Goal: Task Accomplishment & Management: Use online tool/utility

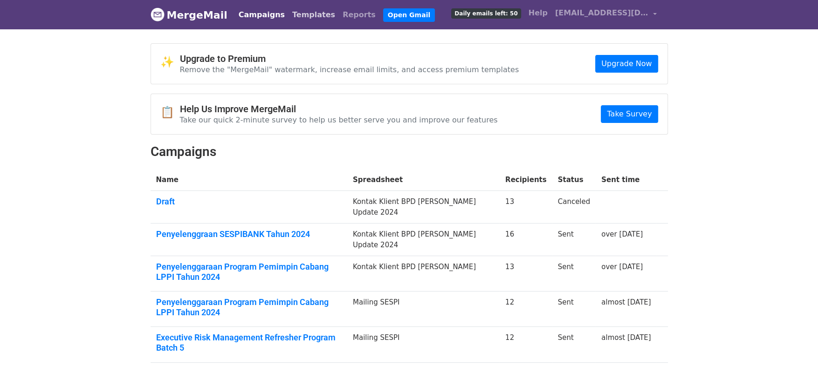
click at [298, 17] on link "Templates" at bounding box center [313, 15] width 50 height 19
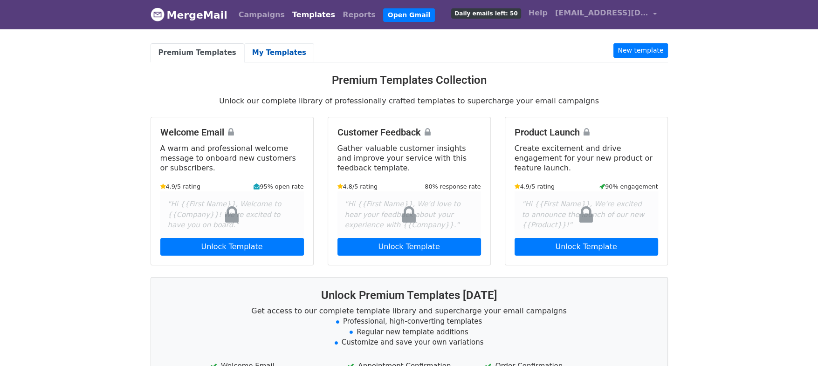
click at [259, 45] on link "My Templates" at bounding box center [279, 52] width 70 height 19
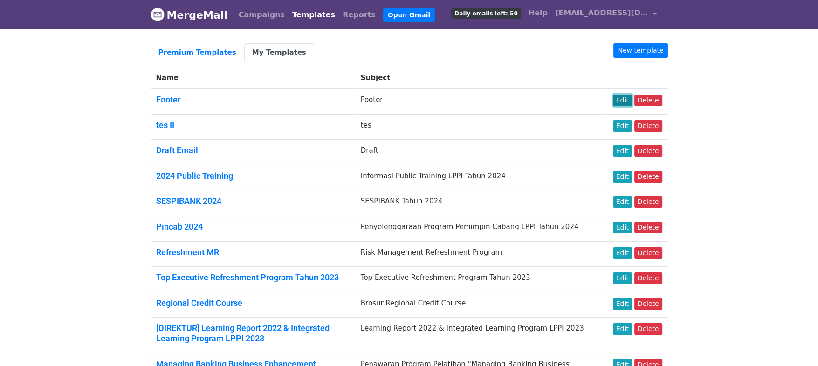
click at [626, 102] on link "Edit" at bounding box center [622, 101] width 19 height 12
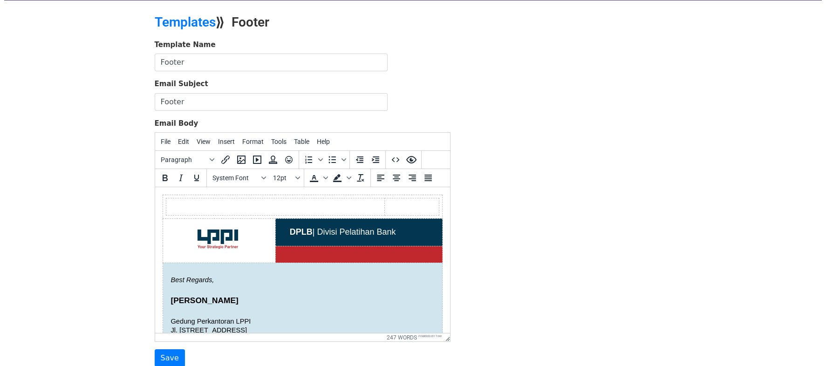
scroll to position [27, 0]
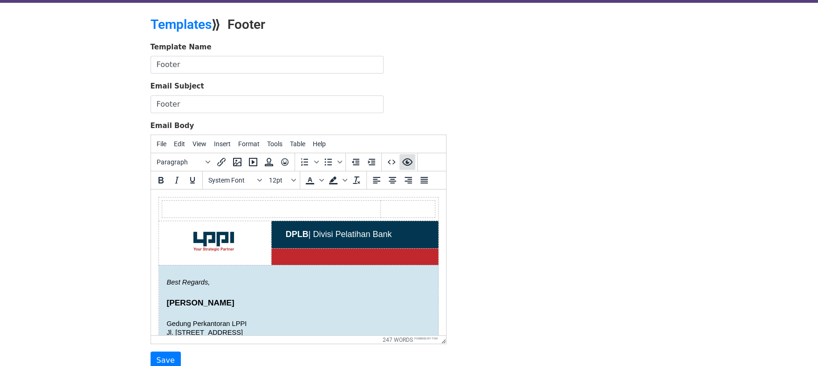
click at [408, 161] on icon "Preview" at bounding box center [407, 161] width 10 height 7
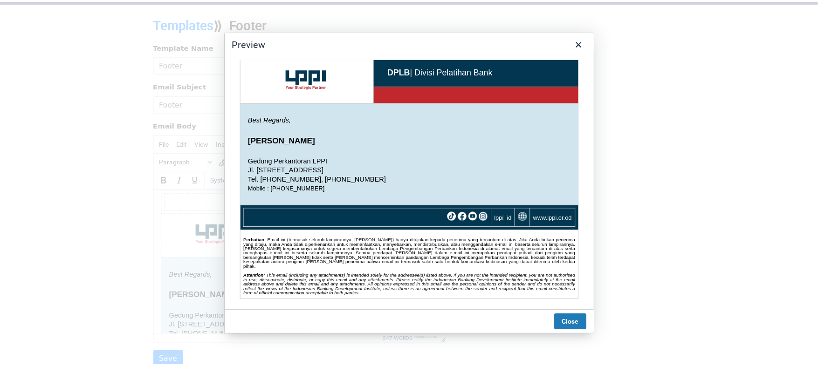
scroll to position [0, 0]
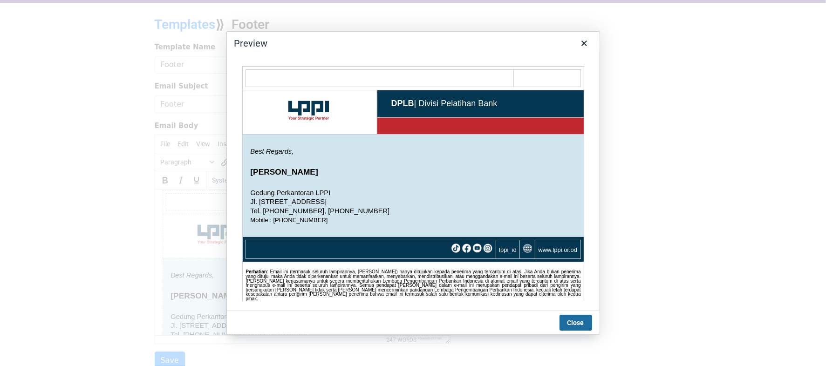
click at [582, 322] on button "Close" at bounding box center [576, 323] width 33 height 16
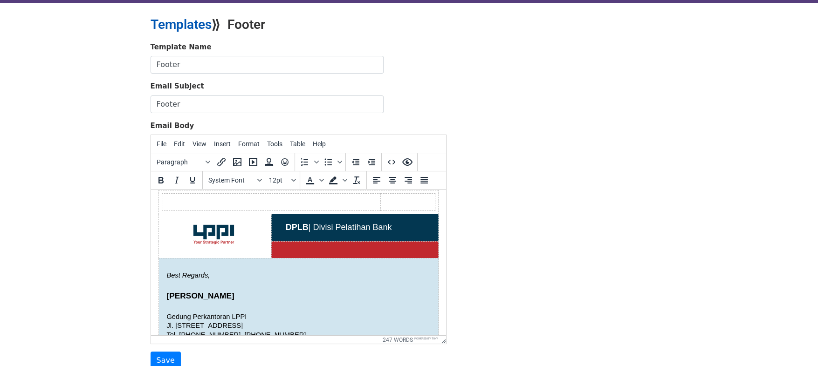
click at [191, 25] on link "Templates" at bounding box center [180, 24] width 61 height 15
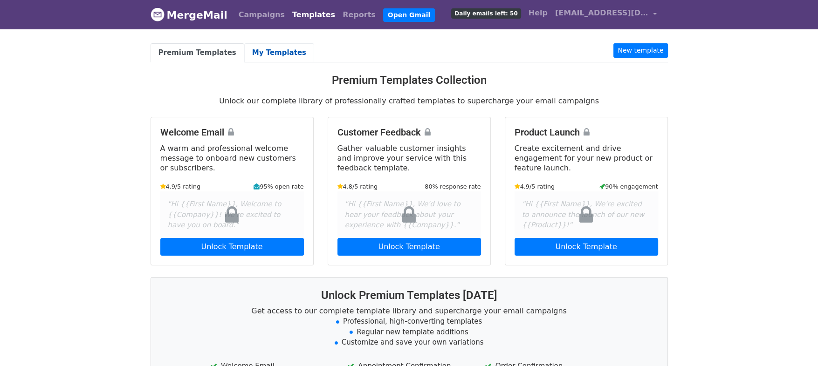
click at [261, 46] on link "My Templates" at bounding box center [279, 52] width 70 height 19
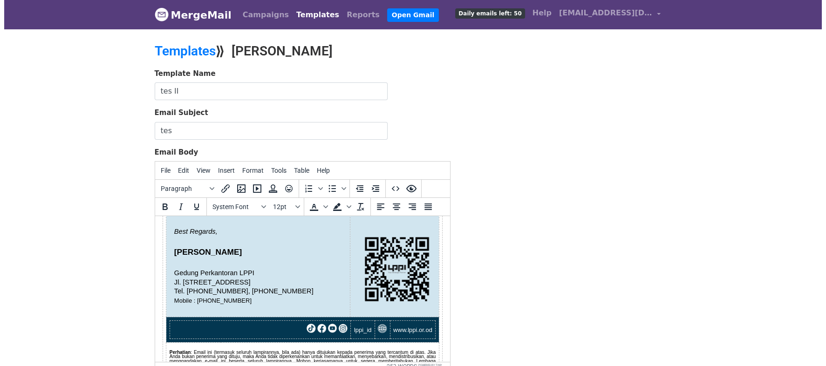
scroll to position [91, 0]
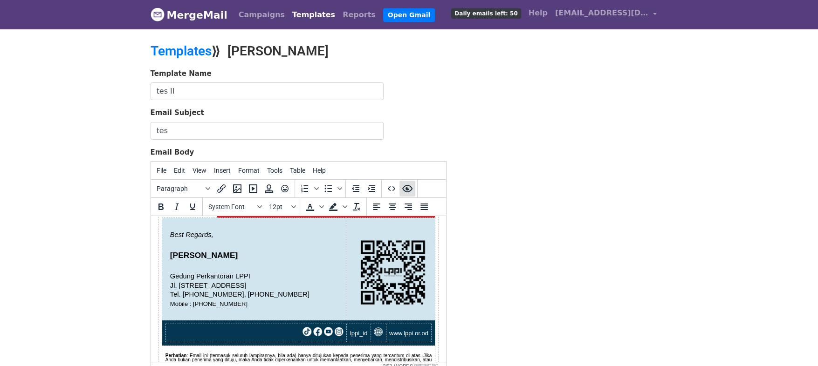
click at [409, 189] on icon "Preview" at bounding box center [407, 188] width 11 height 11
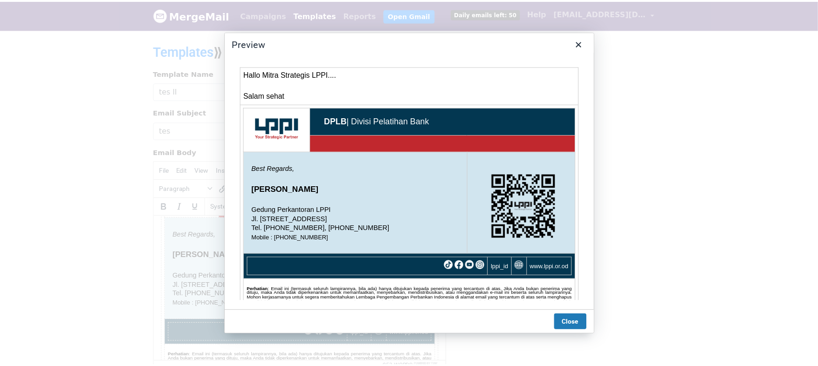
scroll to position [53, 0]
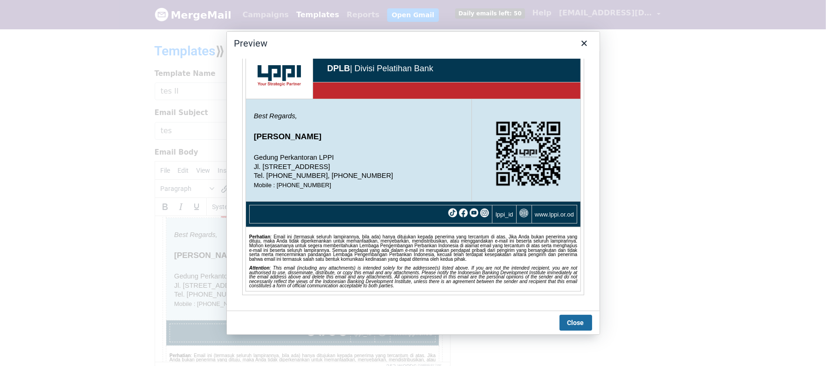
click at [582, 325] on button "Close" at bounding box center [576, 323] width 33 height 16
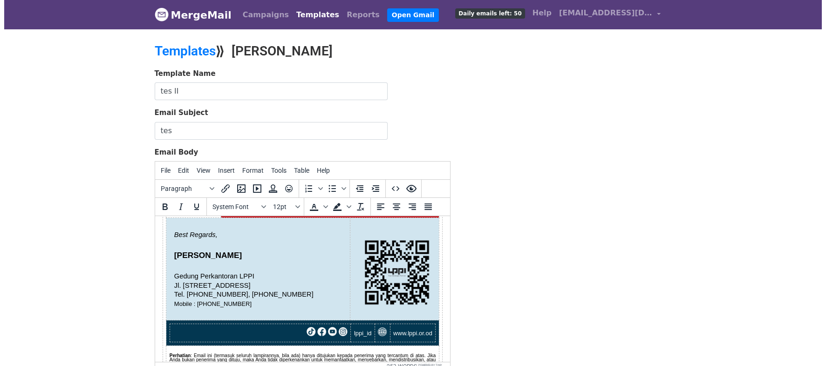
scroll to position [0, 0]
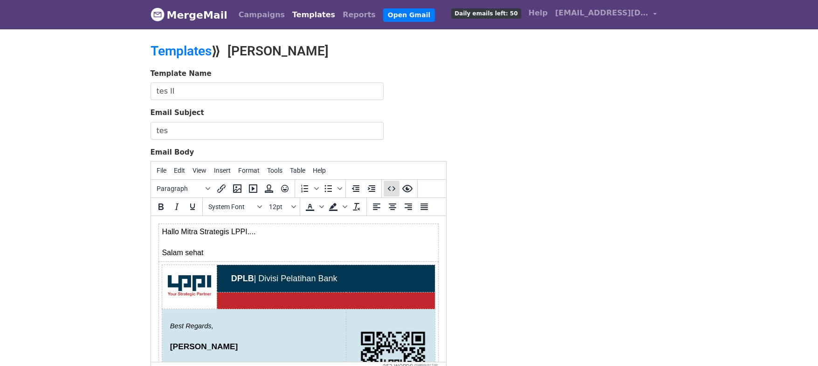
click at [387, 187] on icon "Source code" at bounding box center [391, 188] width 11 height 11
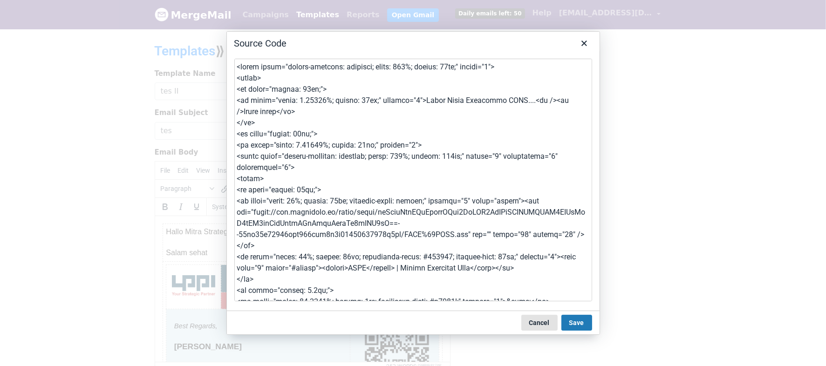
click at [545, 323] on button "Cancel" at bounding box center [539, 323] width 36 height 16
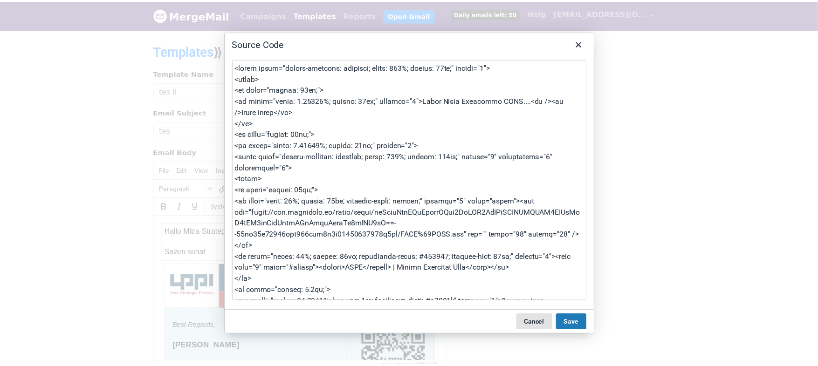
scroll to position [7, 0]
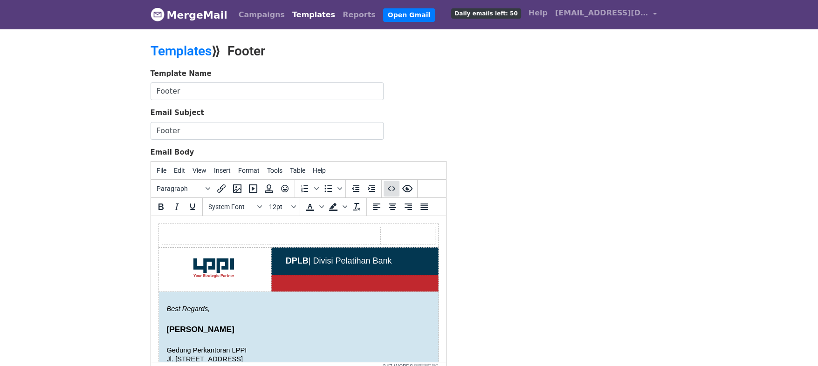
click at [390, 187] on icon "Source code" at bounding box center [391, 188] width 11 height 11
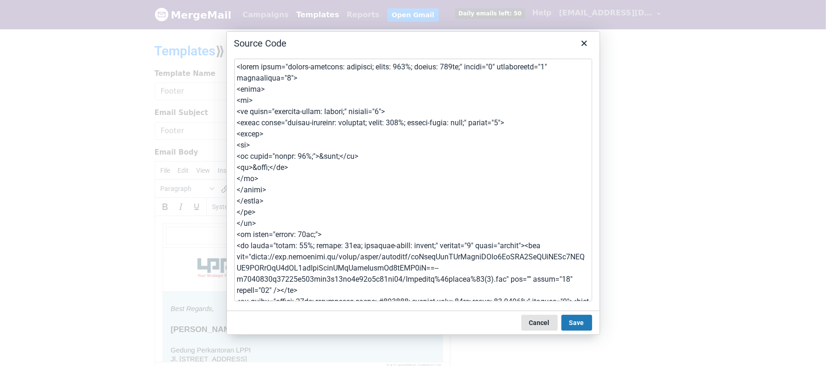
click at [542, 324] on button "Cancel" at bounding box center [539, 323] width 36 height 16
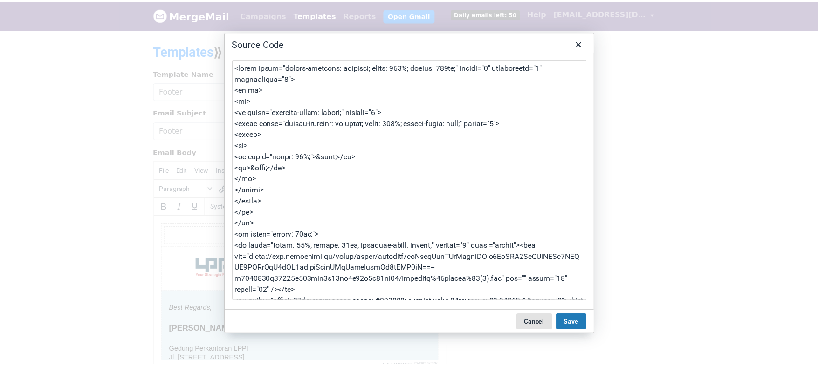
scroll to position [7, 0]
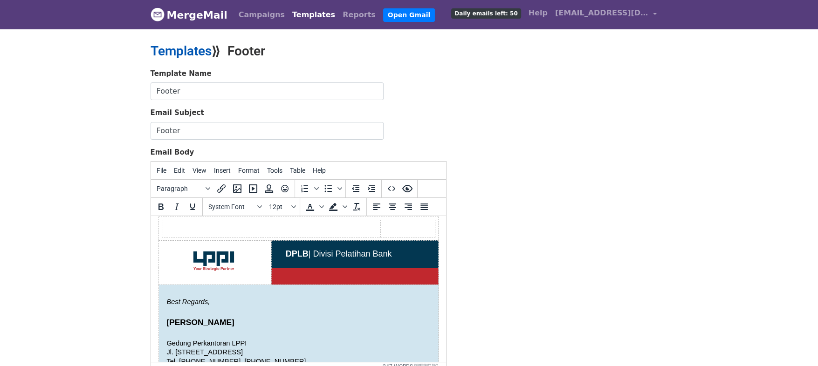
click at [177, 53] on link "Templates" at bounding box center [180, 50] width 61 height 15
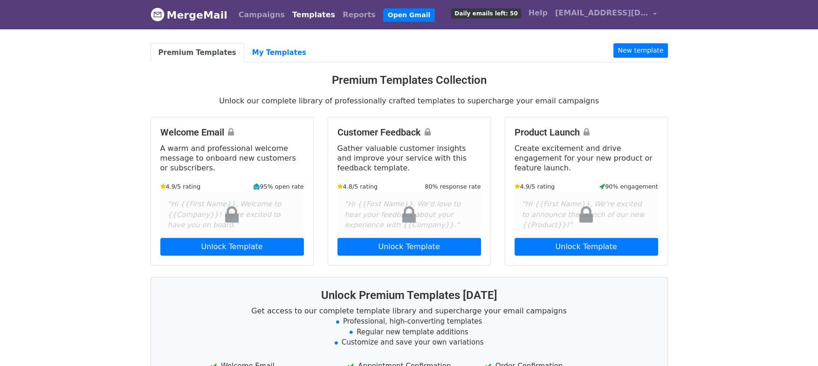
click at [88, 143] on body "MergeMail Campaigns Templates Reports Open Gmail Daily emails left: 50 Help [EM…" at bounding box center [409, 255] width 818 height 510
click at [263, 48] on link "My Templates" at bounding box center [279, 52] width 70 height 19
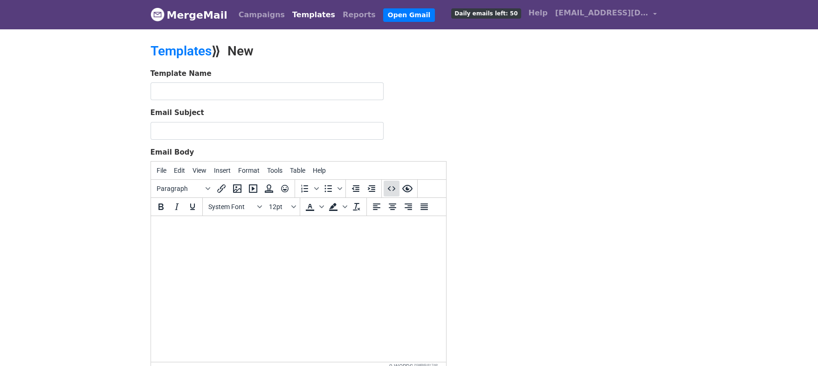
click at [394, 193] on button "Source code" at bounding box center [391, 189] width 16 height 16
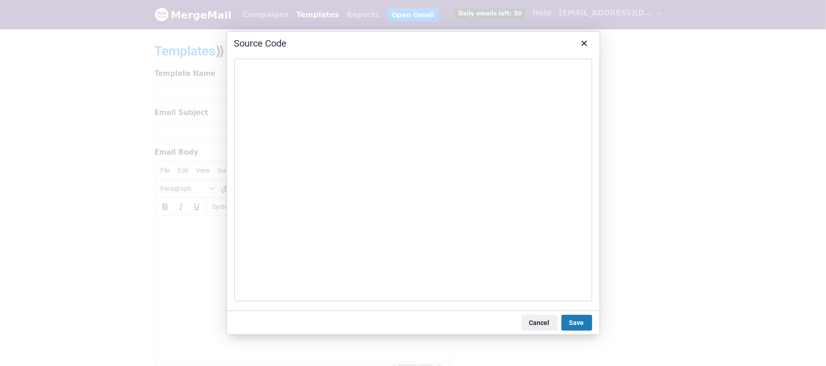
type textarea "<table style="border-collapse: collapse; width: 100%; height: 118px;" border="0…"
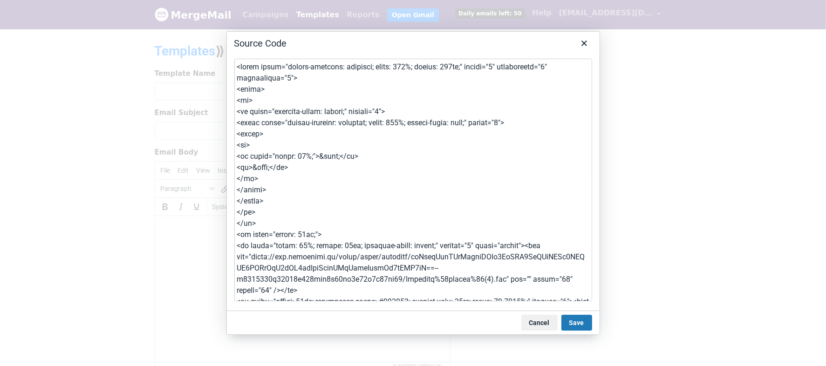
scroll to position [1258, 0]
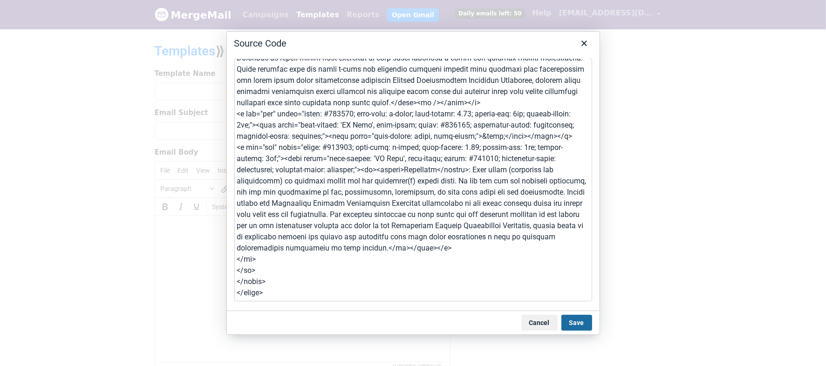
click at [581, 323] on button "Save" at bounding box center [576, 323] width 31 height 16
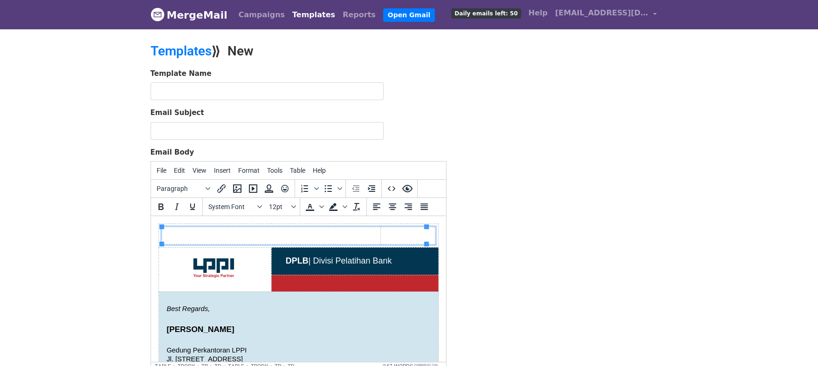
click at [509, 262] on div "Template Name Email Subject Email Body File Edit View Insert Format Tools Table…" at bounding box center [409, 232] width 531 height 328
click at [400, 237] on td at bounding box center [407, 235] width 55 height 17
click at [223, 172] on span "Insert" at bounding box center [222, 170] width 17 height 7
click at [418, 151] on div "Email Body File Edit View Insert Format Tools Table Help Paragraph To open the …" at bounding box center [298, 259] width 296 height 224
click at [250, 185] on icon "Insert/edit media" at bounding box center [252, 188] width 11 height 11
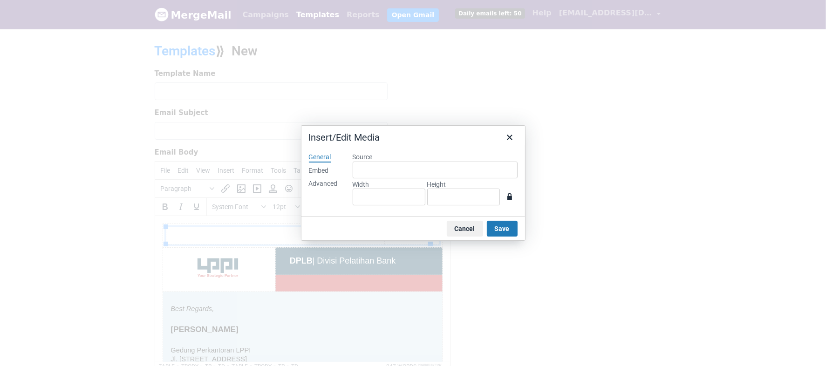
click at [321, 171] on div "Embed" at bounding box center [319, 170] width 20 height 9
click at [321, 185] on div "Advanced" at bounding box center [323, 183] width 29 height 9
click at [318, 154] on div "General" at bounding box center [320, 157] width 22 height 9
click at [459, 232] on button "Cancel" at bounding box center [465, 229] width 36 height 16
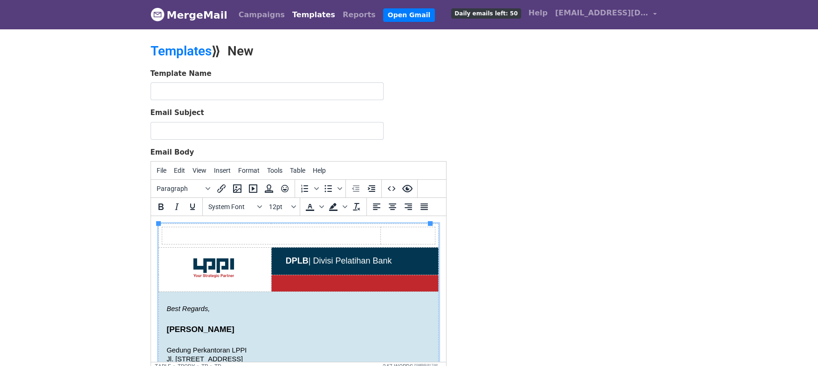
click at [355, 285] on td at bounding box center [354, 283] width 167 height 17
click at [411, 259] on td "DPLB | Divisi Pelatihan Bank" at bounding box center [354, 260] width 167 height 27
click at [402, 190] on icon "Preview" at bounding box center [407, 188] width 11 height 11
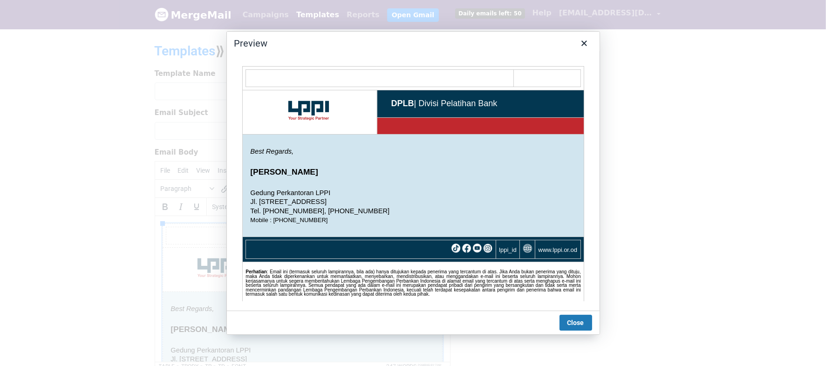
scroll to position [0, 0]
click at [581, 321] on button "Close" at bounding box center [576, 323] width 33 height 16
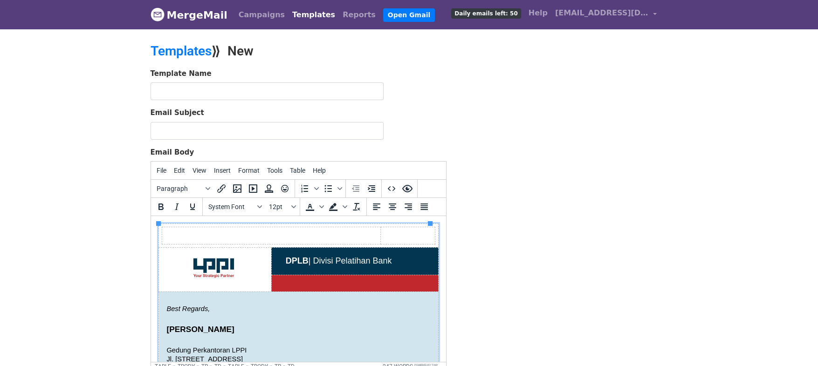
click at [398, 232] on td at bounding box center [407, 235] width 55 height 17
click at [224, 170] on span "Insert" at bounding box center [222, 170] width 17 height 7
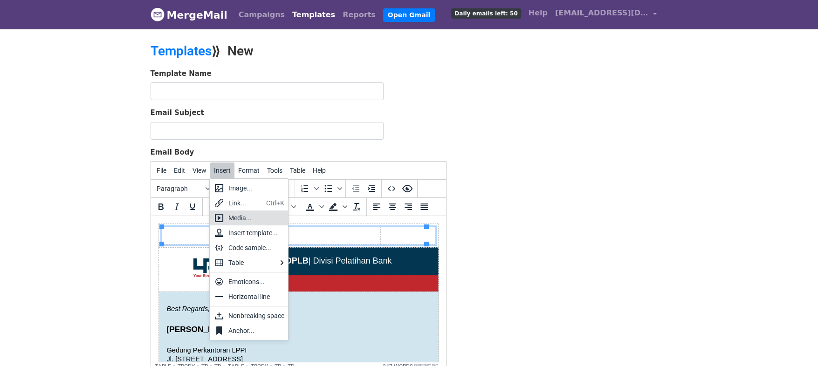
click at [251, 216] on div "Media..." at bounding box center [256, 217] width 56 height 11
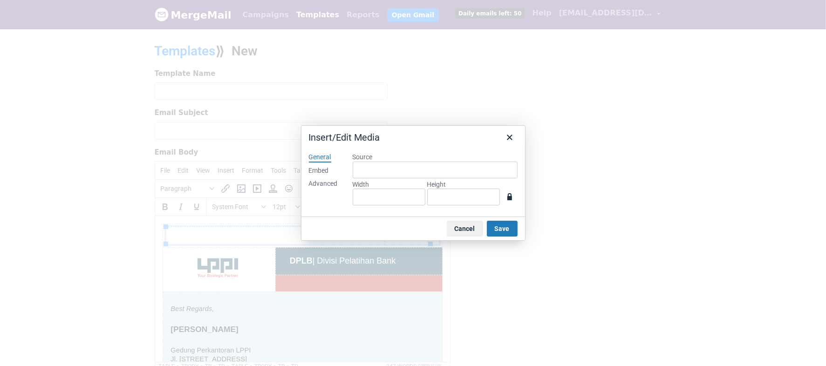
click at [318, 172] on div "Embed" at bounding box center [319, 170] width 20 height 9
click at [324, 185] on div "Advanced" at bounding box center [323, 183] width 29 height 9
click at [321, 156] on div "General" at bounding box center [320, 157] width 22 height 9
click at [464, 228] on button "Cancel" at bounding box center [465, 229] width 36 height 16
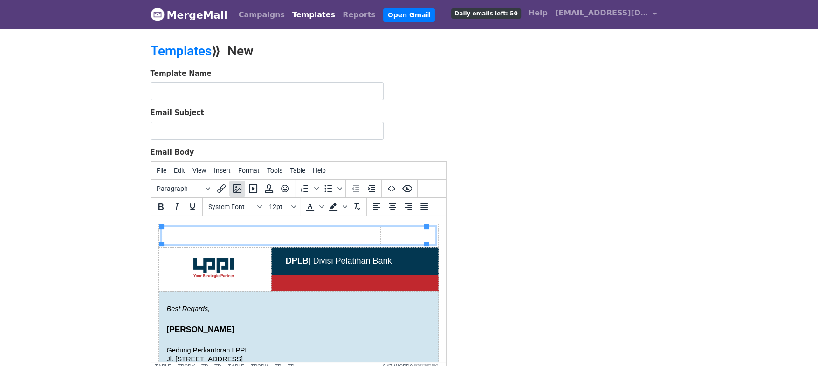
click at [234, 188] on icon "Insert/edit image" at bounding box center [237, 188] width 11 height 11
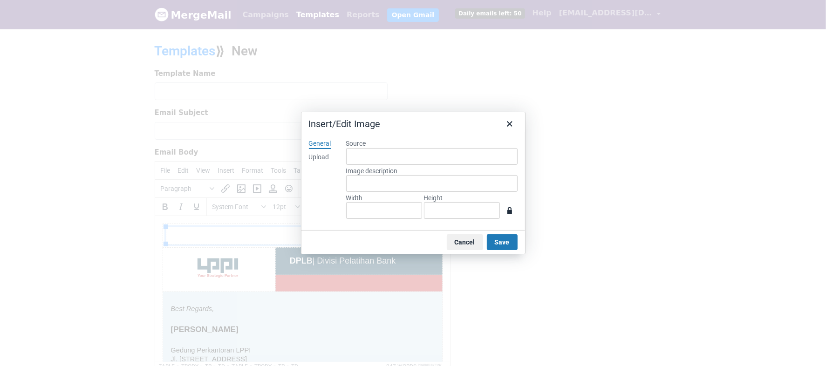
click at [318, 157] on div "Upload" at bounding box center [319, 157] width 21 height 9
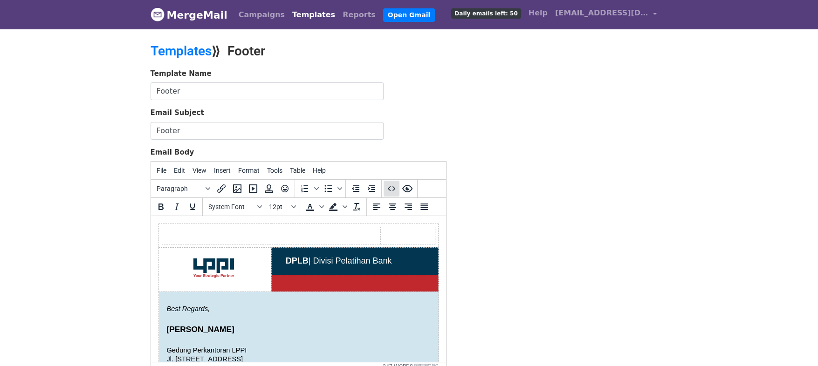
click at [393, 188] on icon "Source code" at bounding box center [390, 188] width 7 height 5
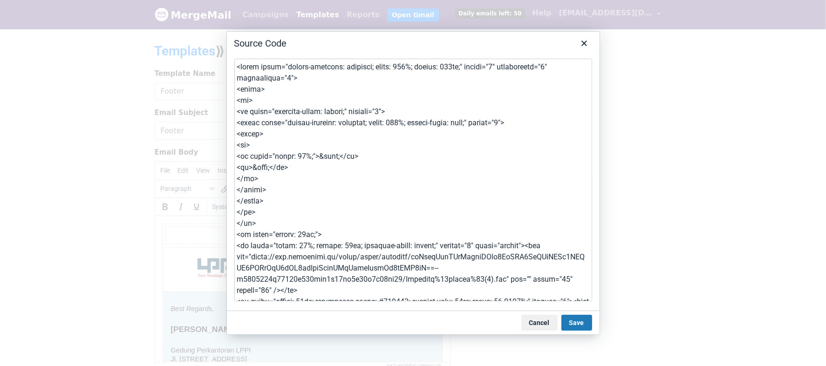
click at [394, 153] on textarea at bounding box center [413, 180] width 358 height 243
click at [552, 321] on button "Cancel" at bounding box center [539, 323] width 36 height 16
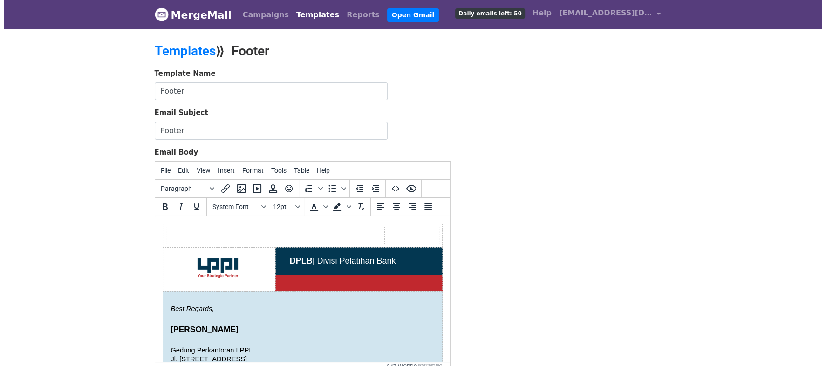
scroll to position [7, 0]
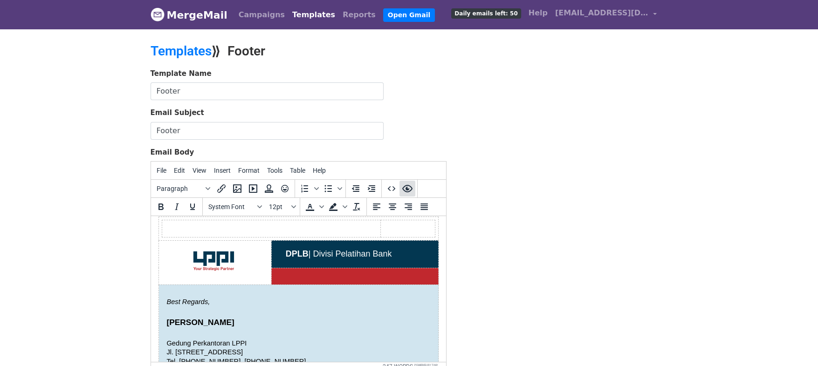
click at [406, 194] on button "Preview" at bounding box center [407, 189] width 16 height 16
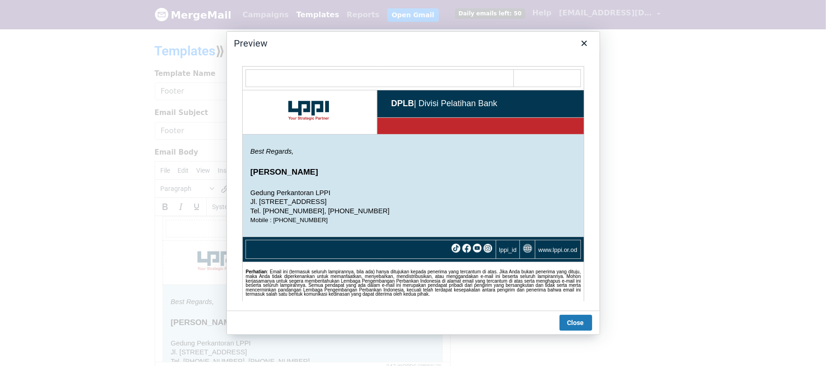
scroll to position [0, 0]
click at [583, 41] on icon "Close" at bounding box center [584, 43] width 11 height 11
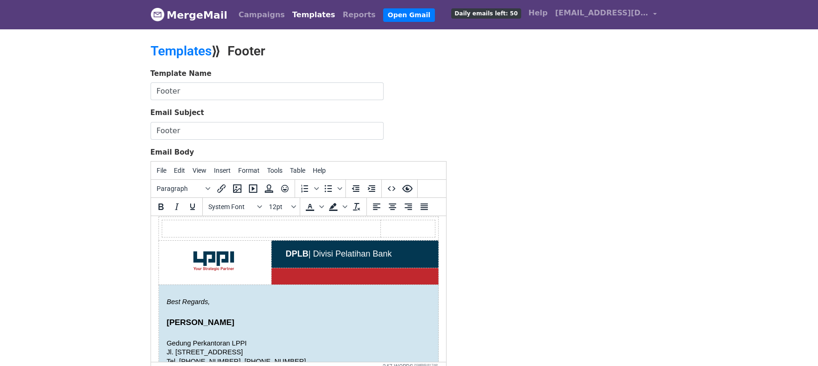
click at [799, 114] on body "MergeMail Campaigns Templates Reports Open Gmail Daily emails left: 50 Help [EM…" at bounding box center [409, 216] width 818 height 433
click at [392, 229] on td at bounding box center [407, 228] width 55 height 17
click at [251, 185] on icon "Insert/edit media" at bounding box center [253, 189] width 8 height 8
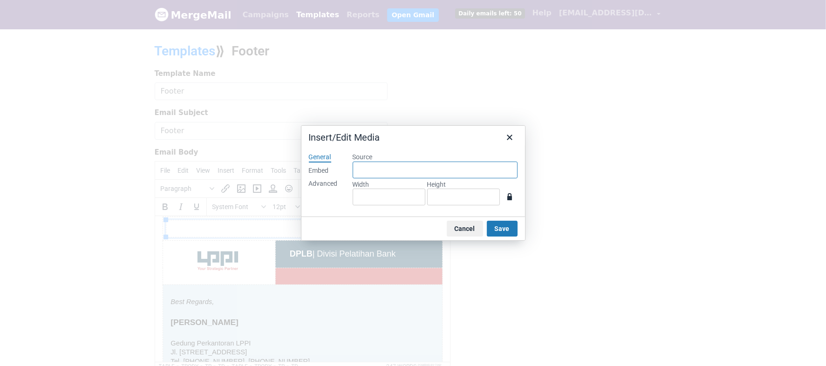
click at [372, 173] on input "Source" at bounding box center [435, 170] width 165 height 17
paste input "https://www.instagram.com/reel/DFphetpPTNG/?igsh=emdqeWN0bThzcDA0"
type input "https://www.instagram.com/reel/DFphetpPTNG/?igsh=emdqeWN0bThzcDA0"
type input "300"
type input "150"
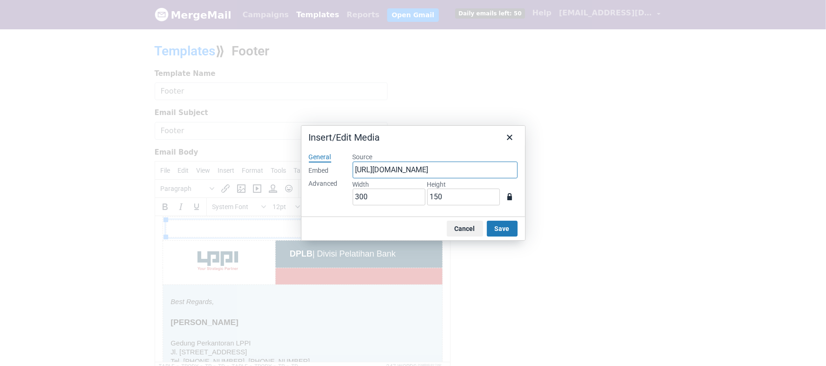
scroll to position [0, 93]
click at [504, 230] on button "Save" at bounding box center [502, 229] width 31 height 16
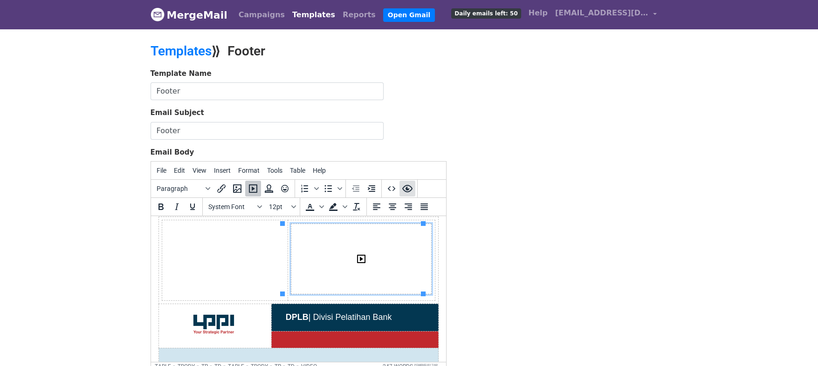
click at [406, 191] on icon "Preview" at bounding box center [407, 188] width 10 height 7
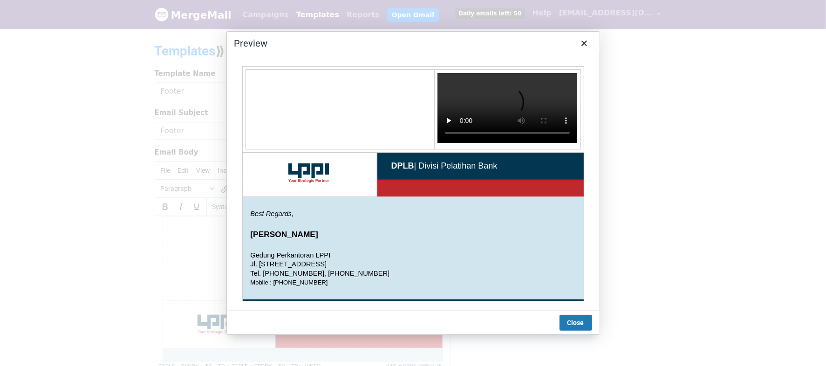
scroll to position [0, 0]
click at [468, 105] on video at bounding box center [507, 108] width 140 height 70
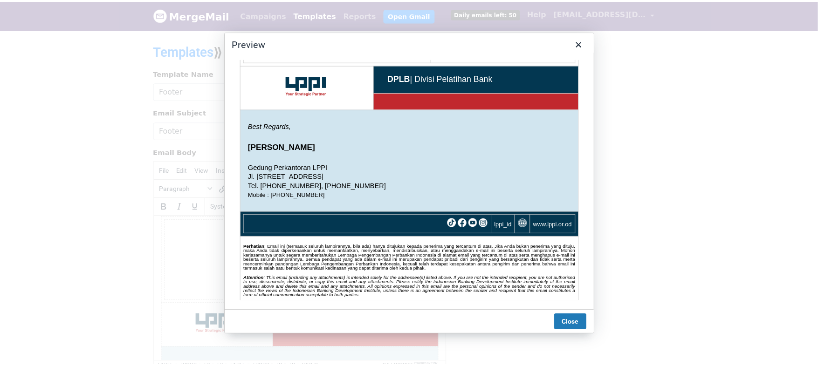
scroll to position [94, 0]
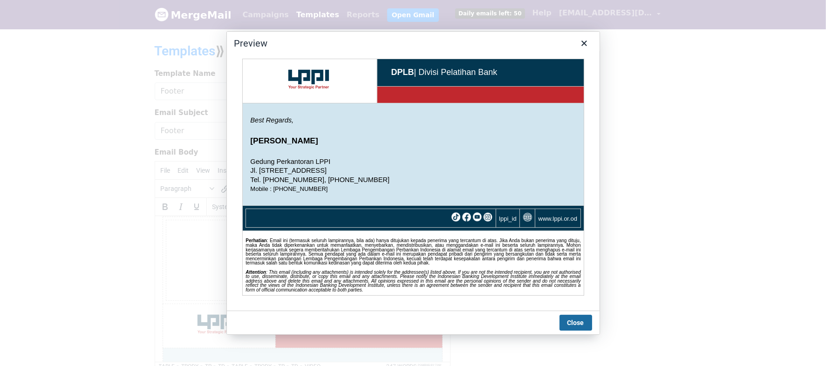
click at [579, 325] on button "Close" at bounding box center [576, 323] width 33 height 16
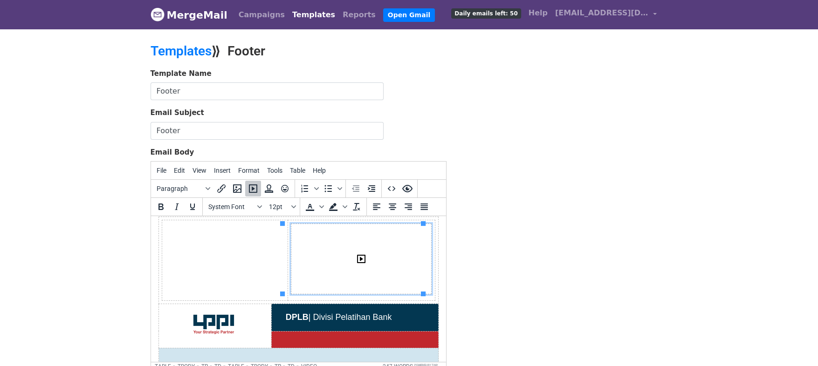
click at [343, 270] on img at bounding box center [360, 259] width 141 height 71
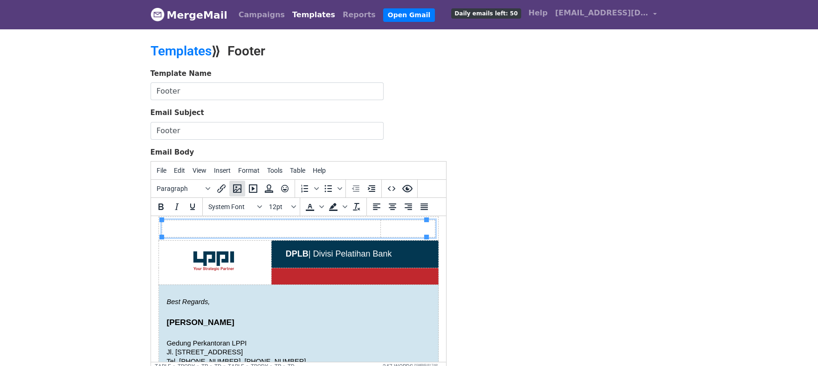
click at [236, 194] on button "Insert/edit image" at bounding box center [237, 189] width 16 height 16
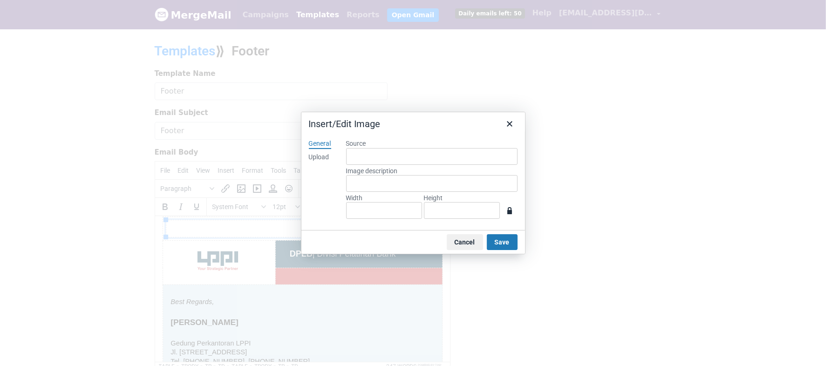
click at [318, 158] on div "Upload" at bounding box center [319, 157] width 21 height 9
click at [443, 186] on button "Browse for an image" at bounding box center [432, 189] width 78 height 16
type input "360"
type input "640"
click at [500, 241] on button "Save" at bounding box center [502, 242] width 31 height 16
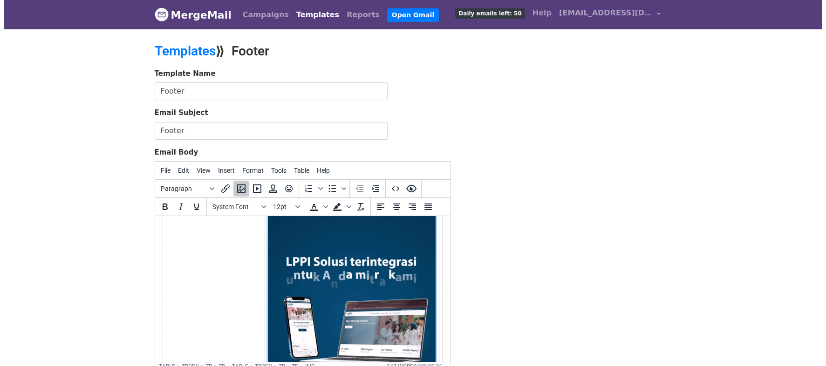
scroll to position [29, 0]
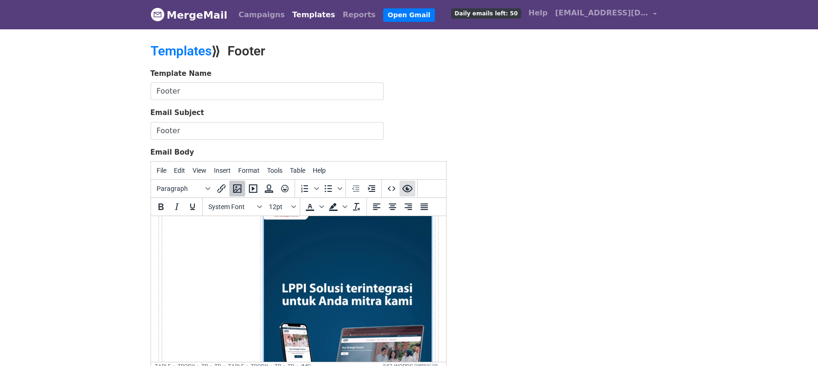
click at [402, 189] on icon "Preview" at bounding box center [407, 188] width 11 height 11
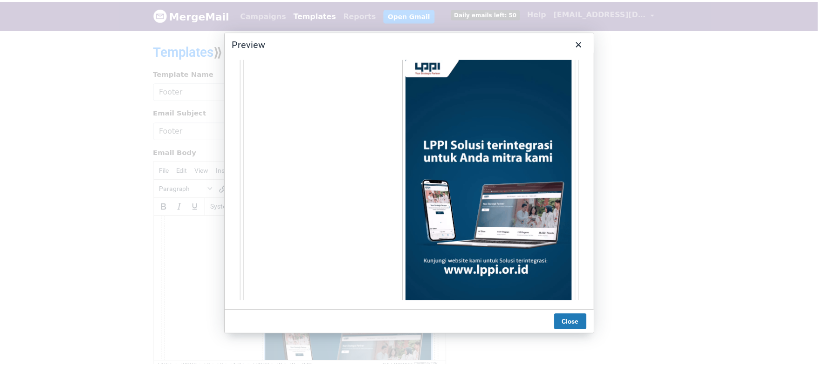
scroll to position [16, 0]
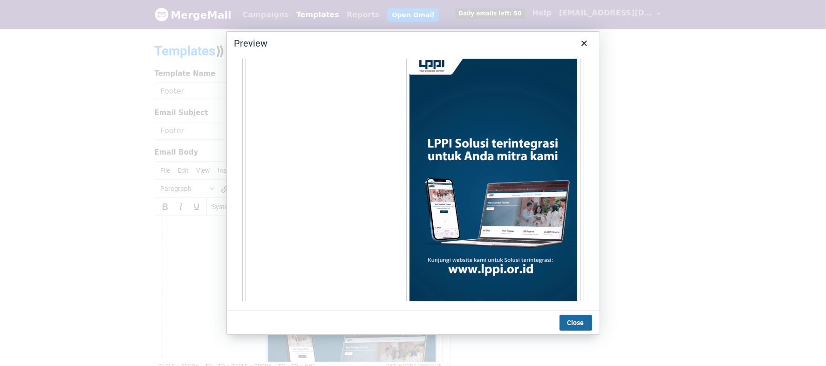
click at [579, 326] on button "Close" at bounding box center [576, 323] width 33 height 16
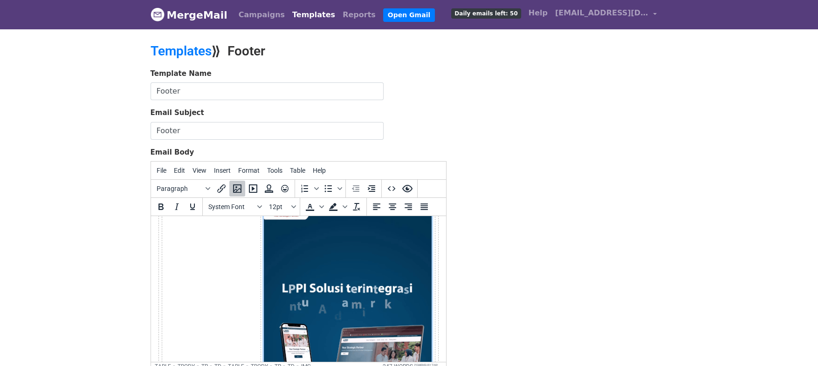
click at [331, 304] on img at bounding box center [347, 351] width 168 height 298
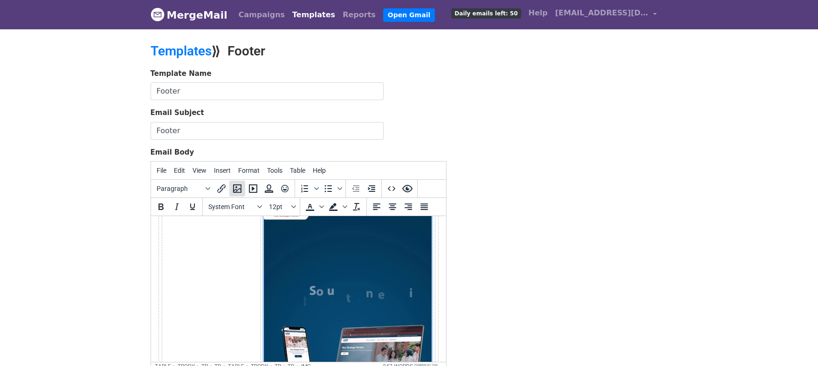
click at [234, 183] on icon "Insert/edit image" at bounding box center [237, 188] width 11 height 11
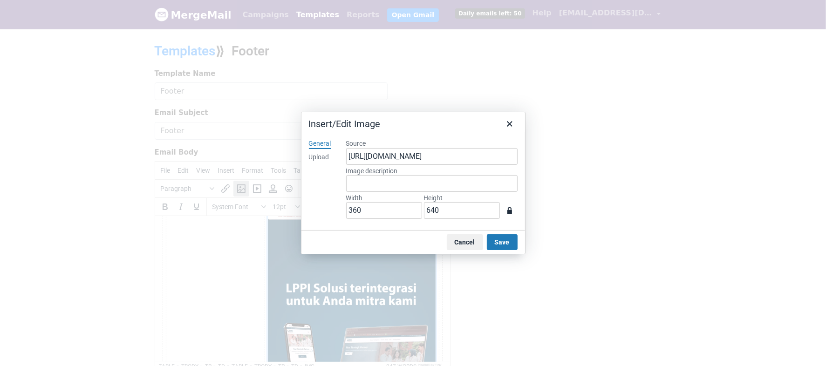
click at [314, 157] on div "Upload" at bounding box center [319, 157] width 21 height 9
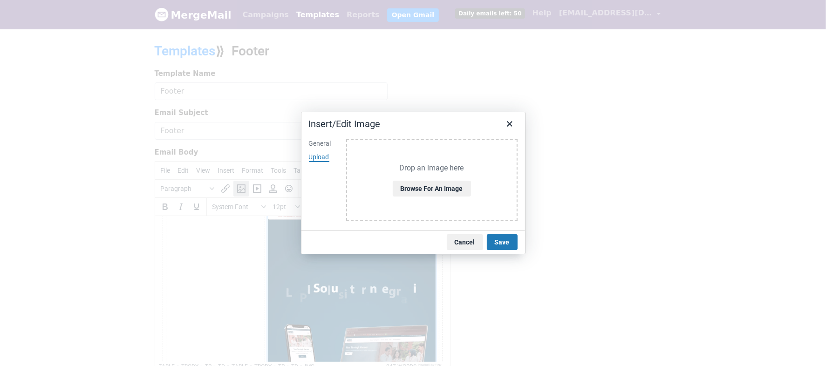
click at [318, 140] on div "General" at bounding box center [320, 143] width 22 height 9
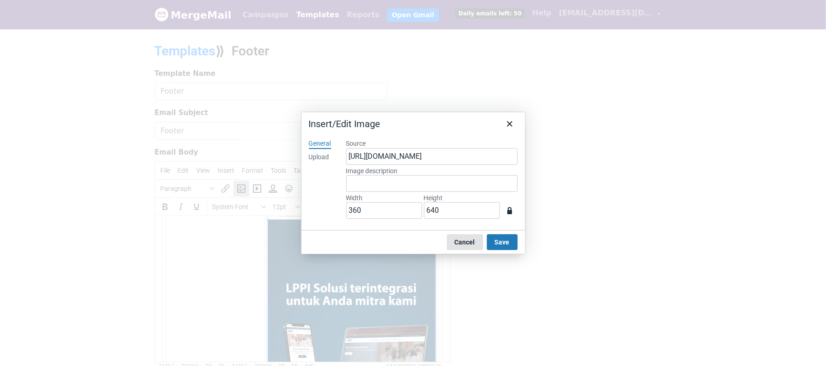
click at [476, 242] on button "Cancel" at bounding box center [465, 242] width 36 height 16
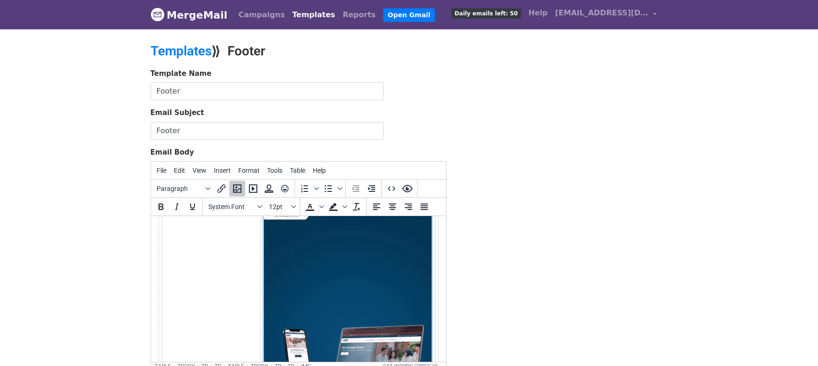
click at [355, 266] on img at bounding box center [347, 351] width 168 height 298
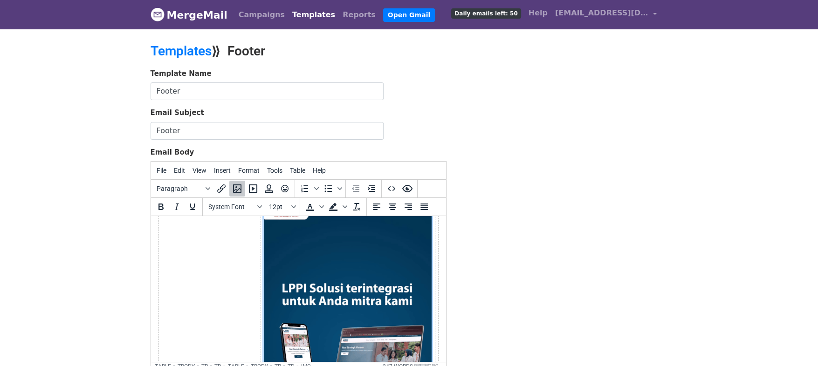
click at [506, 253] on div "Template Name Footer Email Subject Footer Email Body File Edit View Insert Form…" at bounding box center [409, 232] width 531 height 328
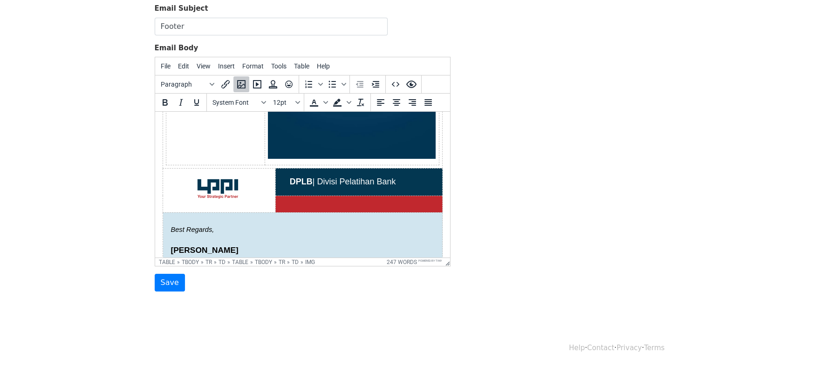
scroll to position [266, 0]
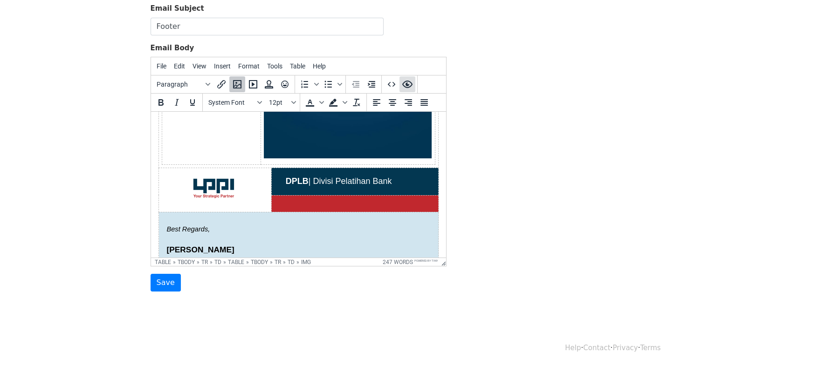
click at [408, 84] on icon "Preview" at bounding box center [407, 84] width 11 height 11
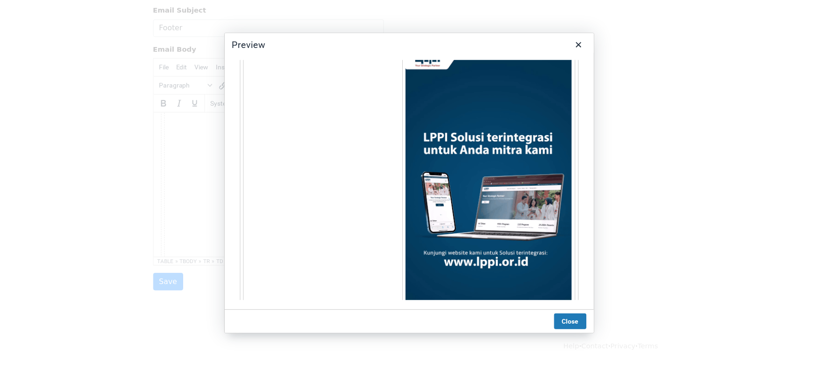
scroll to position [0, 0]
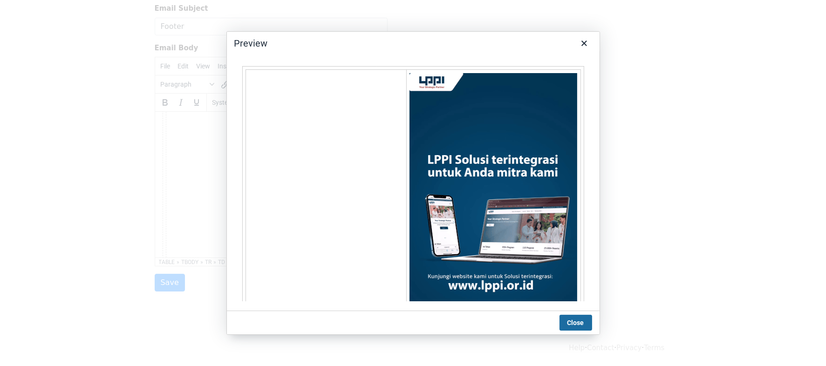
click at [575, 321] on button "Close" at bounding box center [576, 323] width 33 height 16
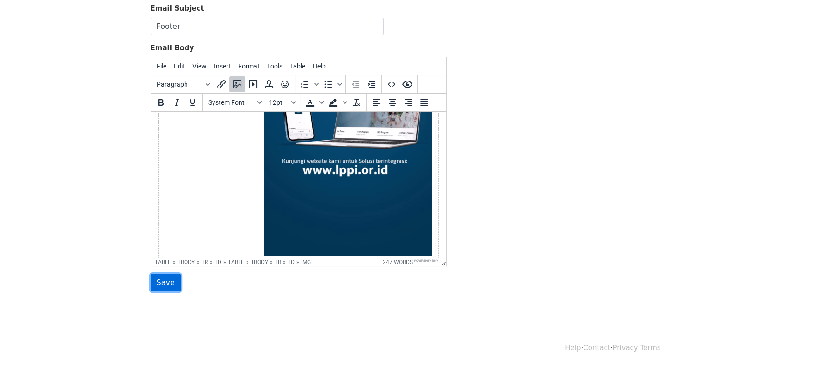
click at [164, 280] on input "Save" at bounding box center [165, 283] width 30 height 18
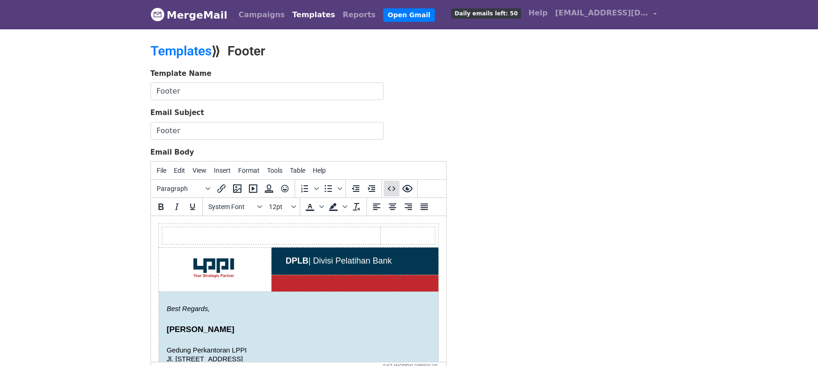
click at [387, 186] on icon "Source code" at bounding box center [391, 188] width 11 height 11
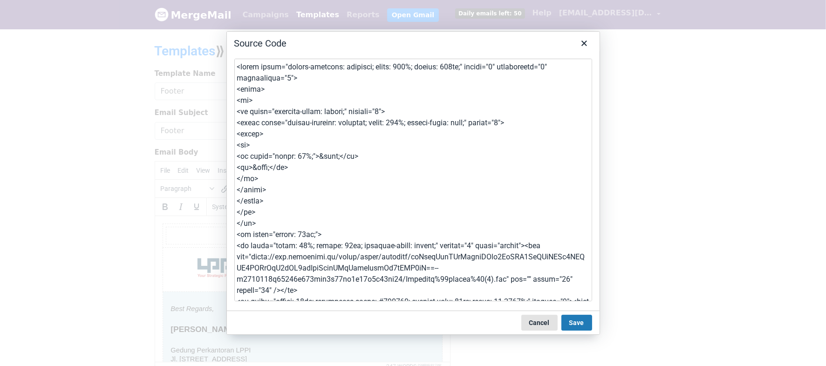
click at [535, 322] on button "Cancel" at bounding box center [539, 323] width 36 height 16
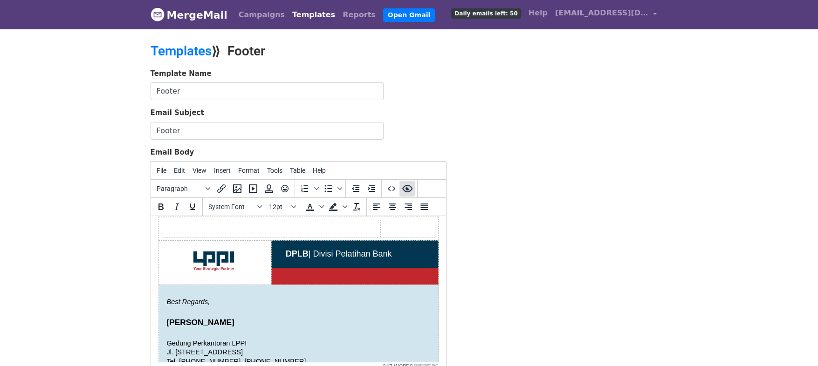
click at [408, 190] on icon "Preview" at bounding box center [407, 188] width 11 height 11
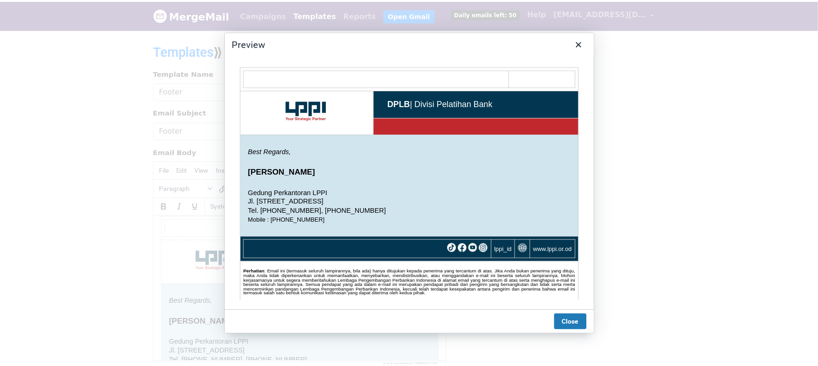
scroll to position [0, 0]
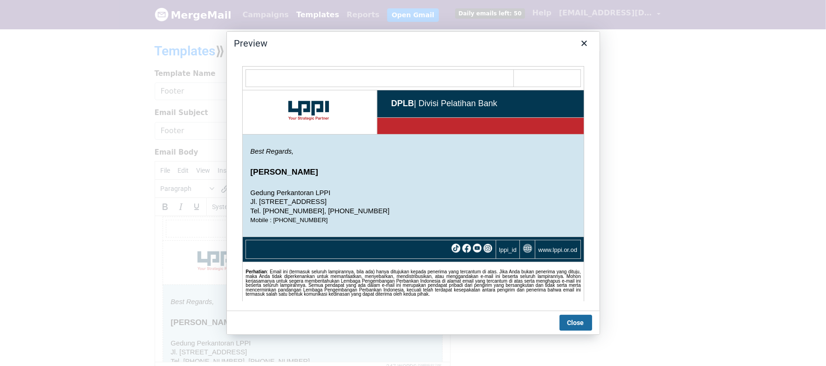
click at [577, 326] on button "Close" at bounding box center [576, 323] width 33 height 16
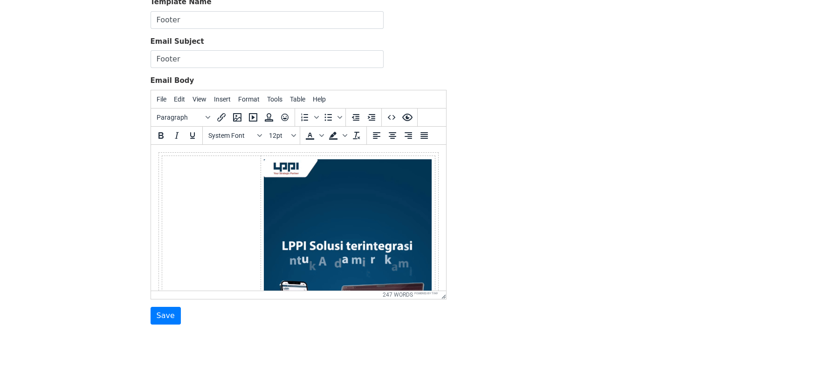
scroll to position [134, 0]
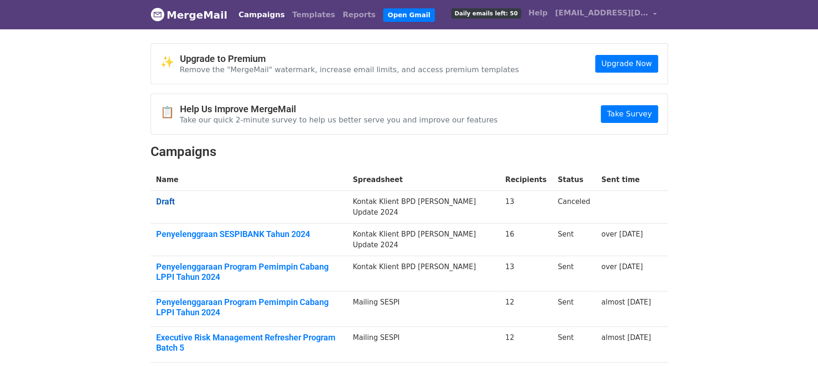
click at [171, 200] on link "Draft" at bounding box center [248, 202] width 185 height 10
